Goal: Task Accomplishment & Management: Manage account settings

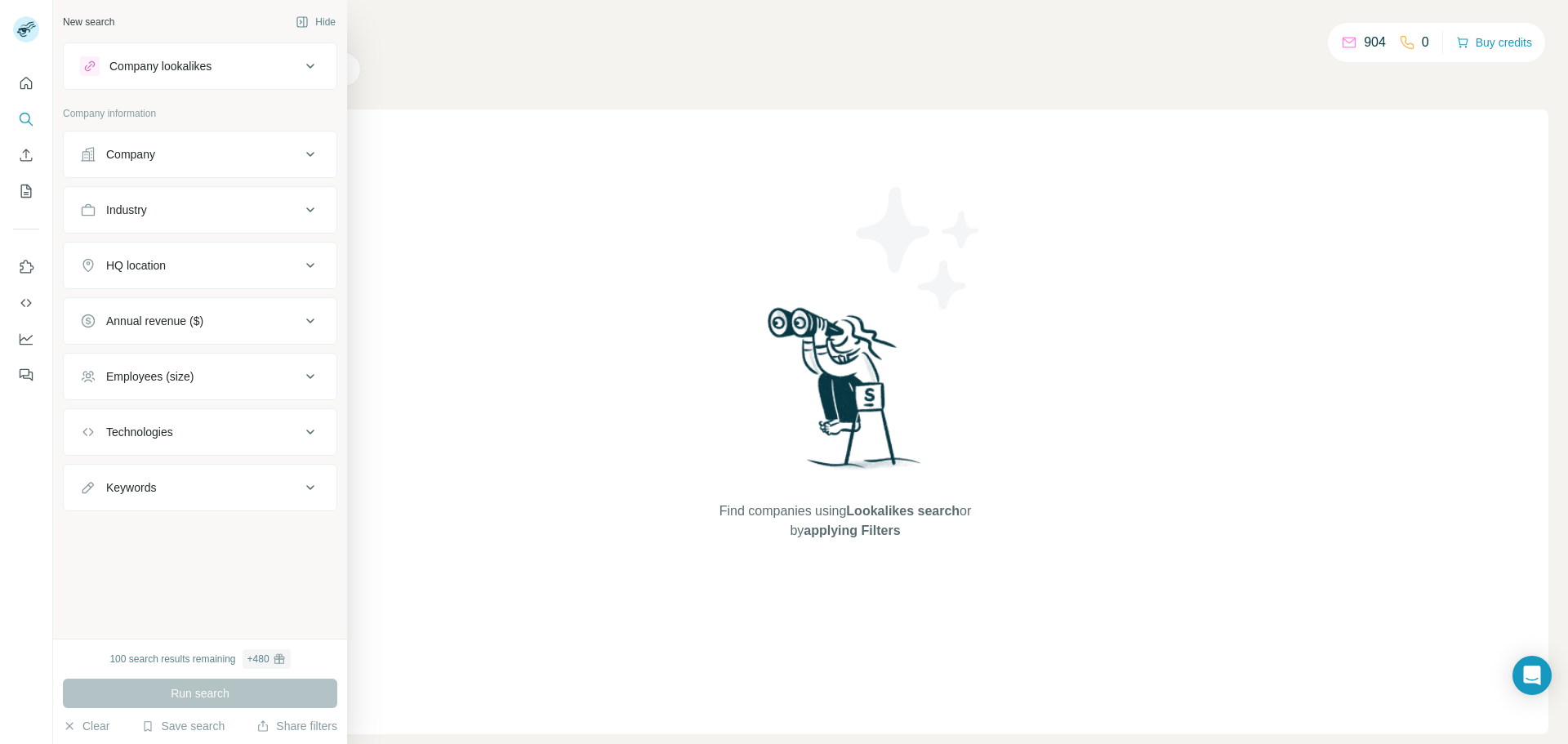
click at [317, 150] on icon at bounding box center [310, 154] width 19 height 19
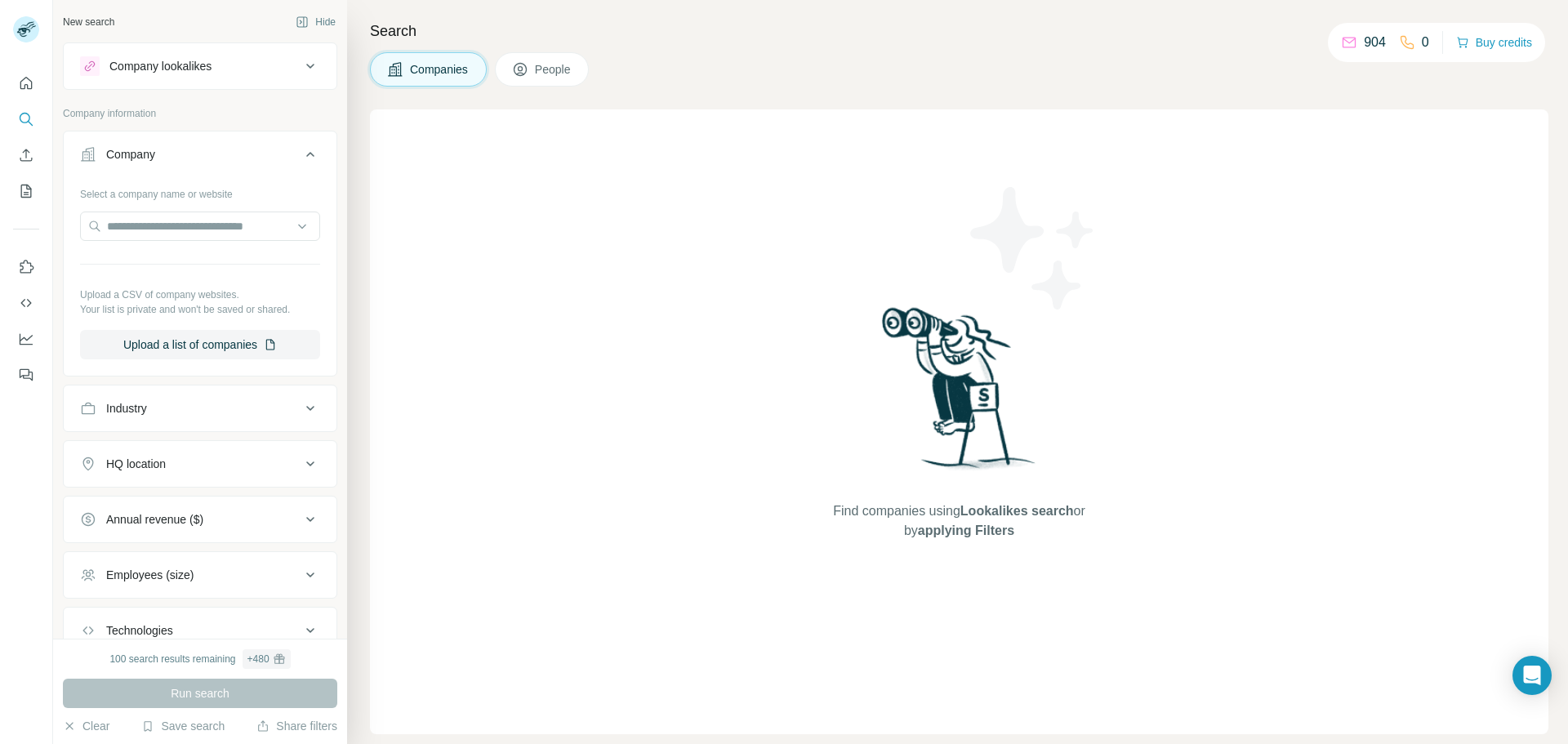
click at [317, 152] on button "Company" at bounding box center [200, 157] width 273 height 45
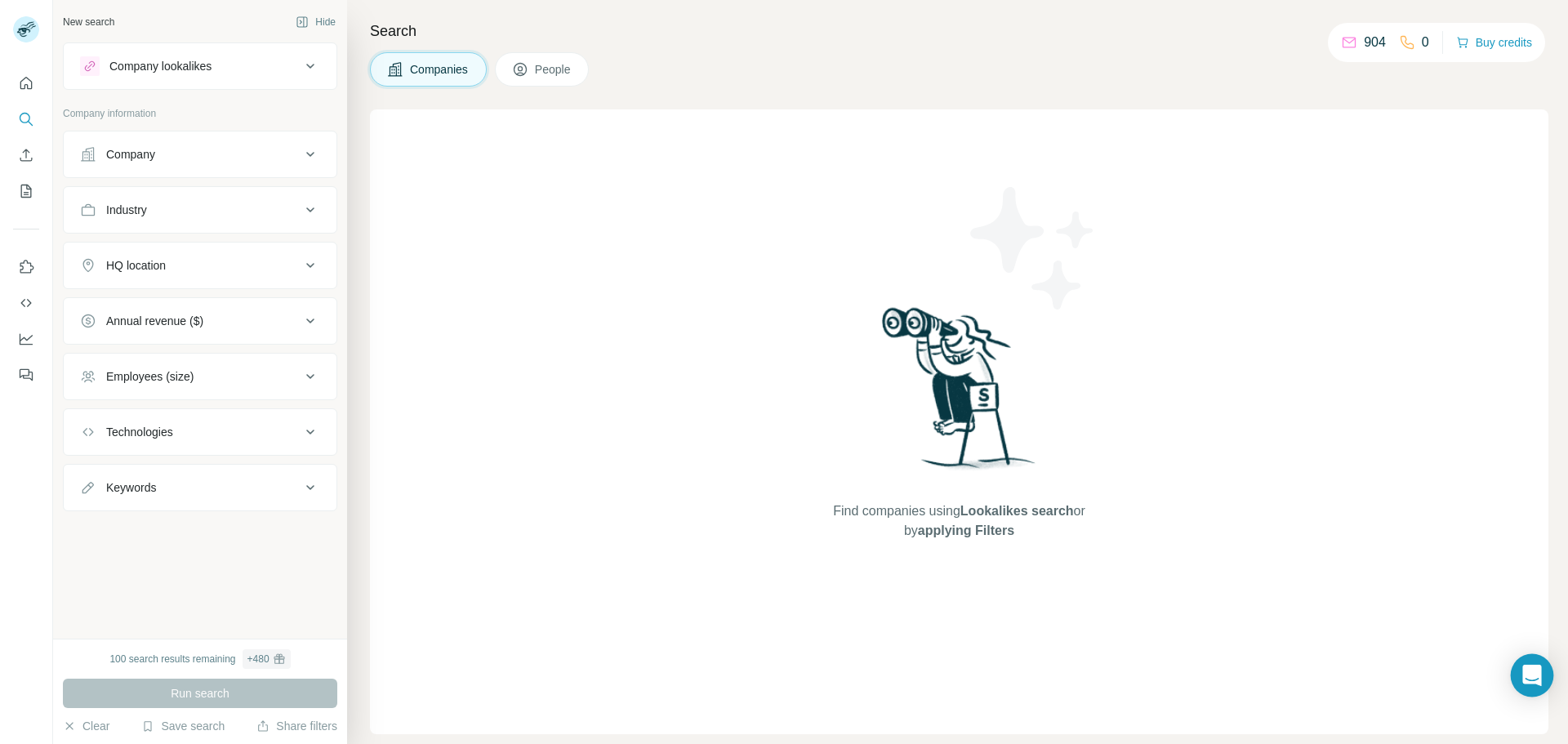
click at [1534, 684] on icon "Open Intercom Messenger" at bounding box center [1532, 675] width 21 height 21
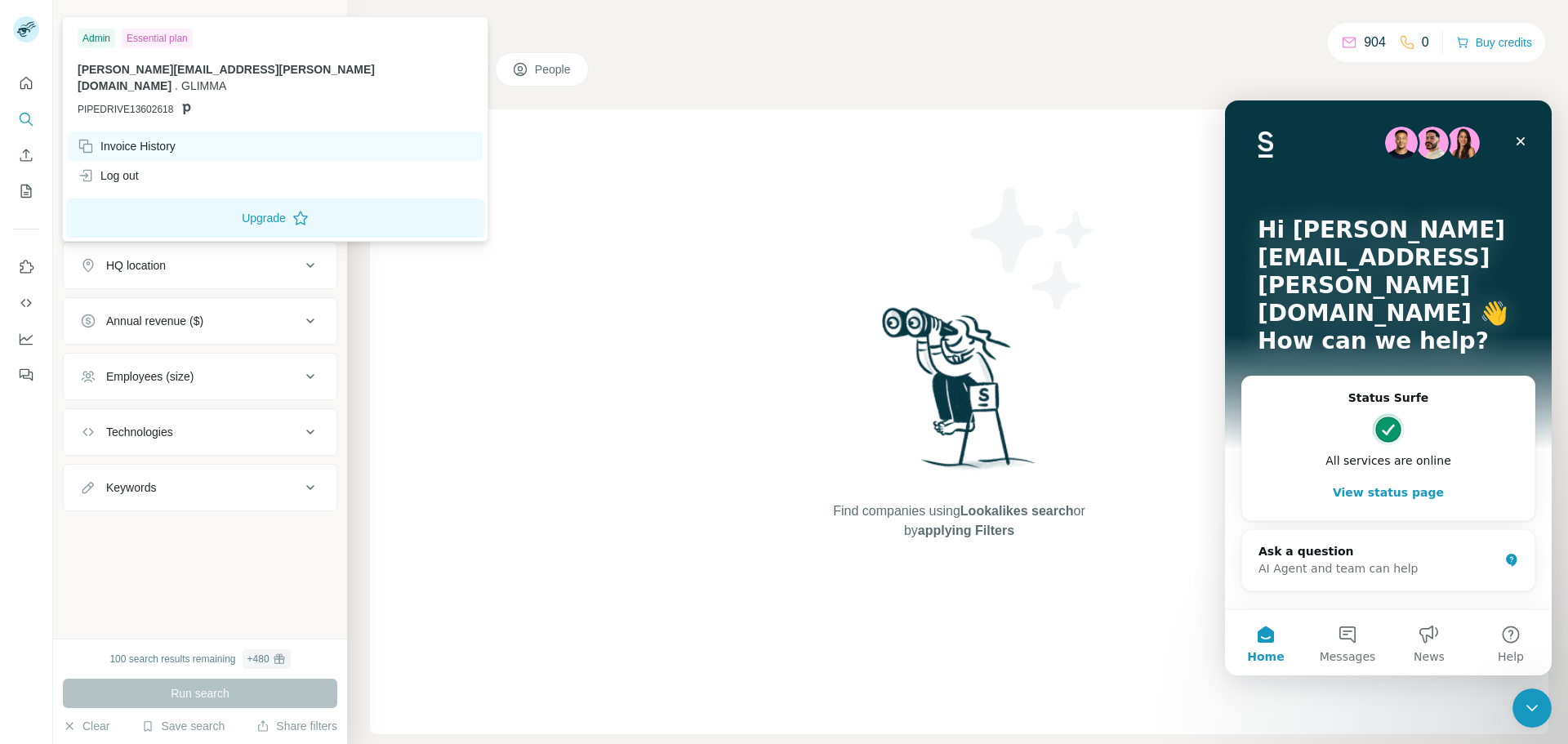
click at [188, 131] on div "Invoice History" at bounding box center [275, 146] width 415 height 30
click at [20, 31] on img at bounding box center [26, 30] width 26 height 26
click at [192, 131] on div "Invoice History" at bounding box center [275, 146] width 415 height 30
click at [32, 26] on img at bounding box center [26, 30] width 26 height 26
